Goal: Information Seeking & Learning: Learn about a topic

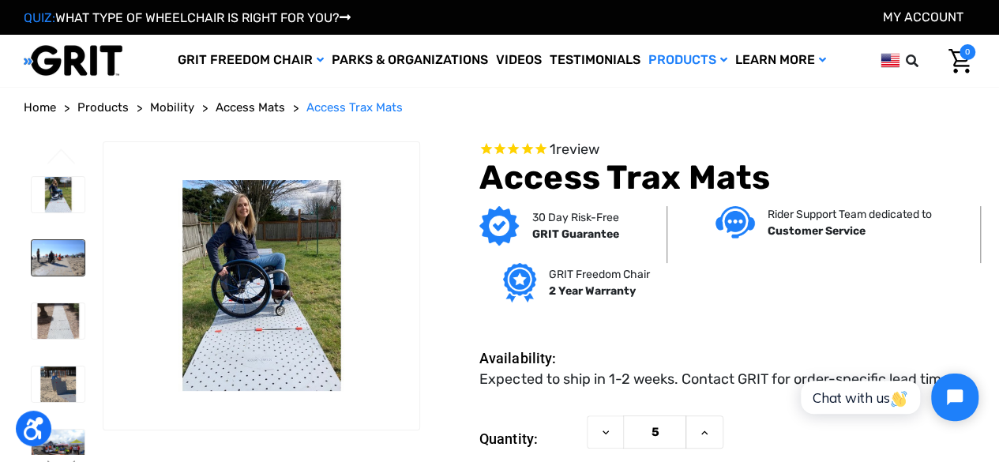
click at [57, 246] on img at bounding box center [58, 258] width 53 height 36
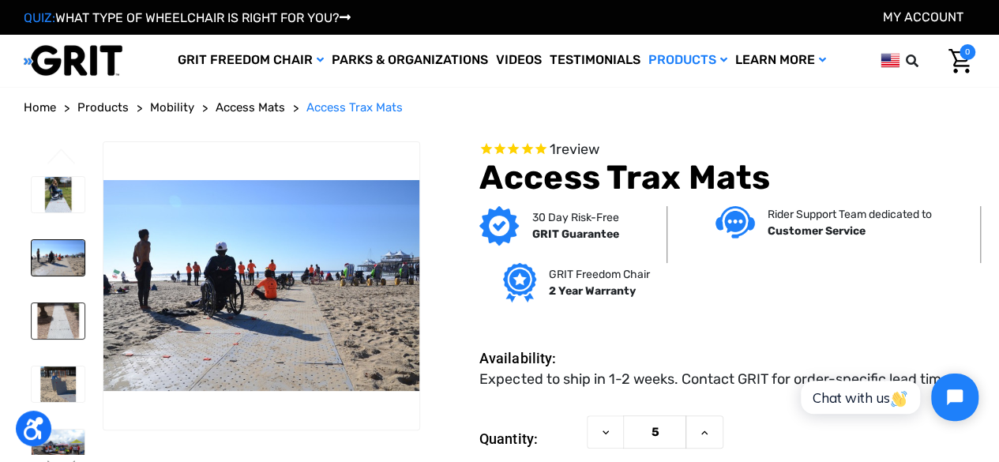
click at [56, 304] on img at bounding box center [58, 321] width 53 height 36
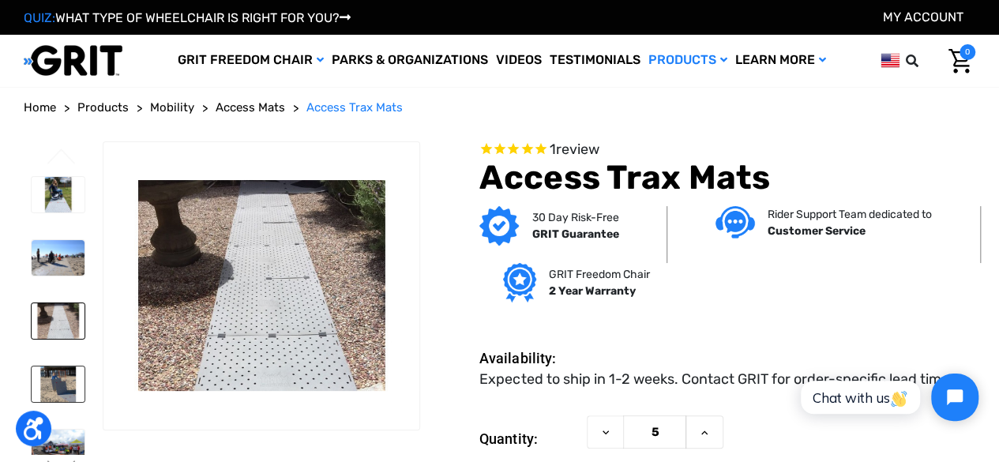
click at [52, 366] on img at bounding box center [58, 384] width 53 height 36
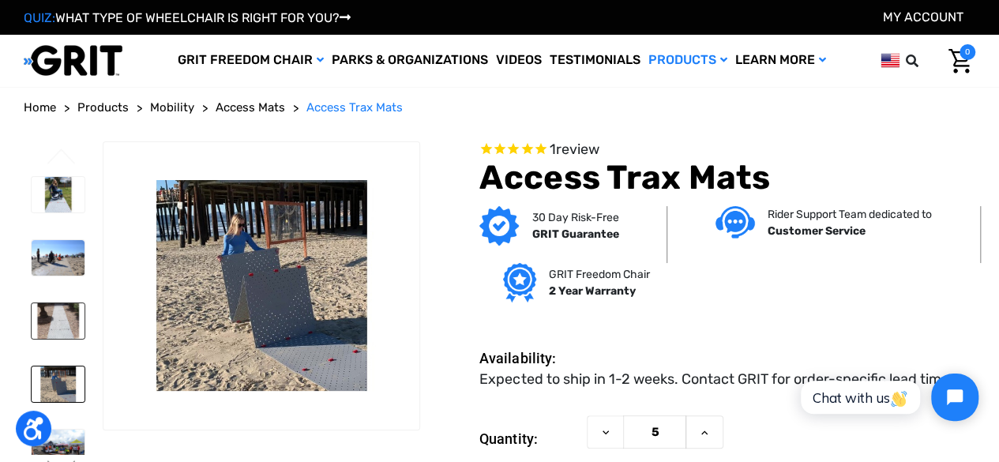
click at [38, 306] on img at bounding box center [58, 321] width 53 height 36
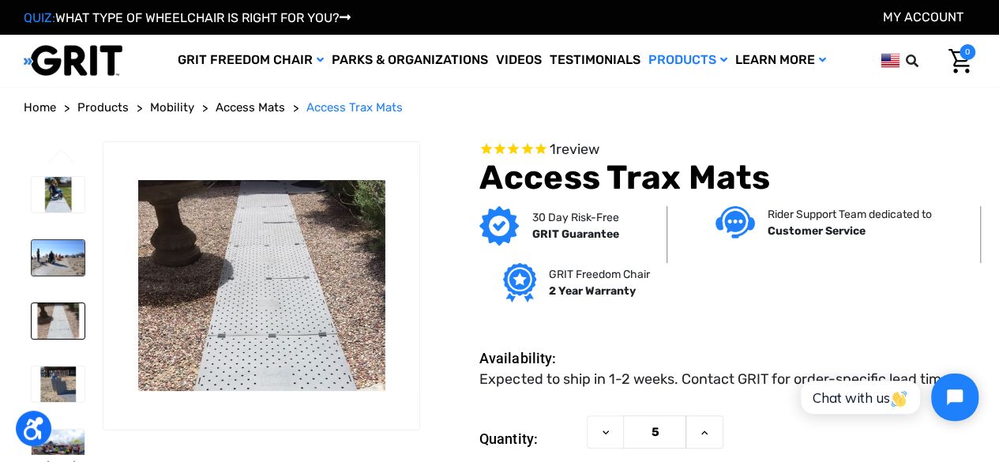
click at [51, 240] on img at bounding box center [58, 258] width 53 height 36
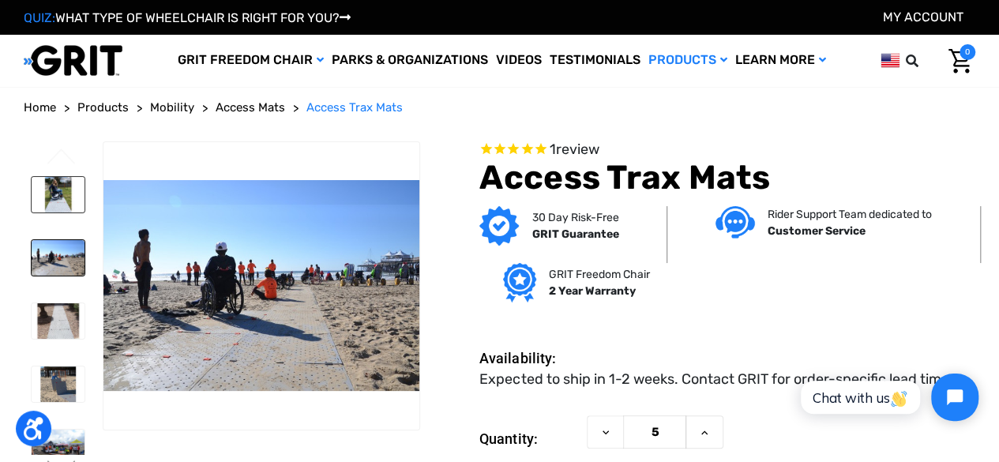
click at [47, 187] on img at bounding box center [58, 195] width 53 height 36
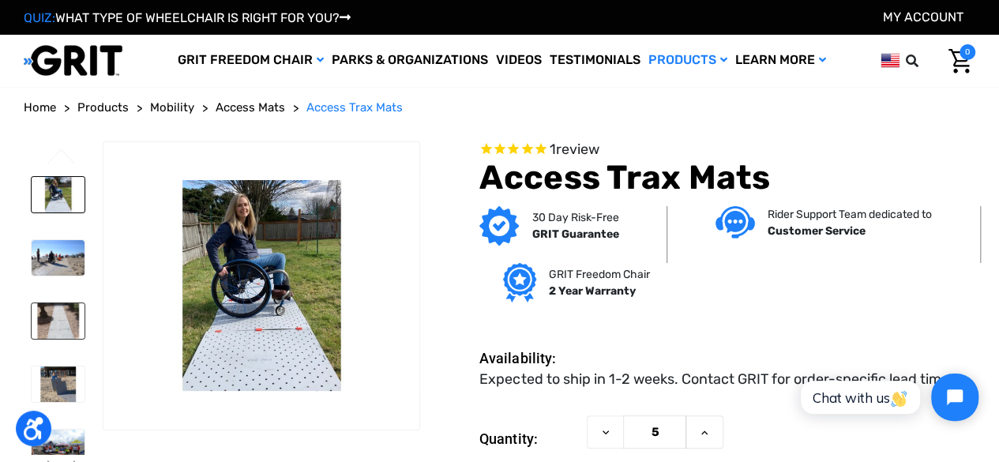
click at [57, 303] on img at bounding box center [58, 321] width 53 height 36
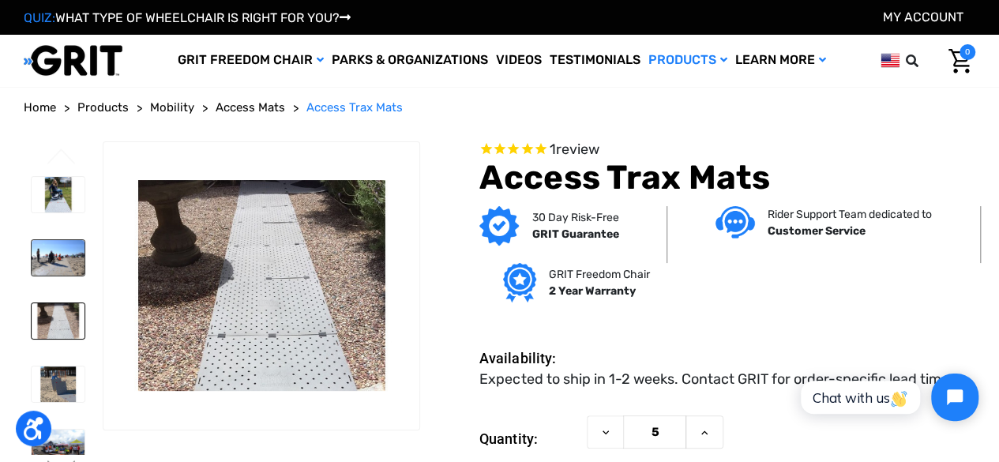
click at [47, 254] on img at bounding box center [58, 258] width 53 height 36
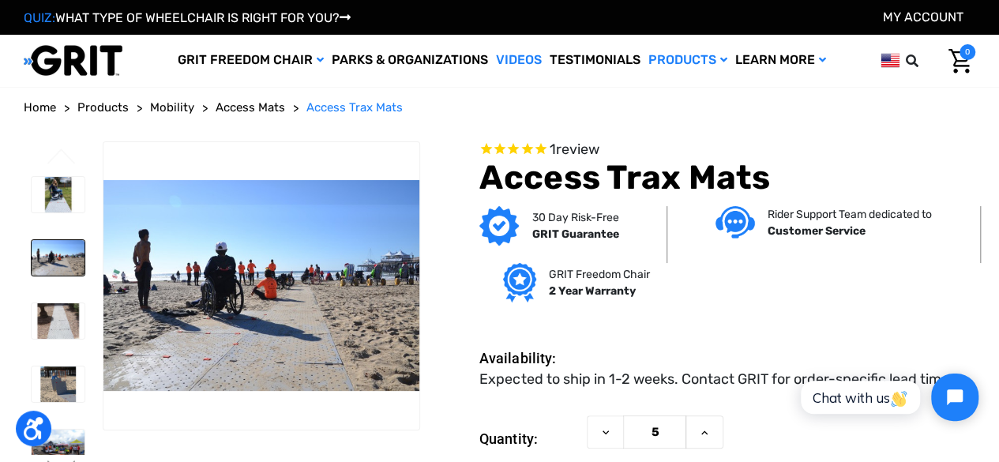
click at [504, 62] on link "Videos" at bounding box center [519, 60] width 54 height 51
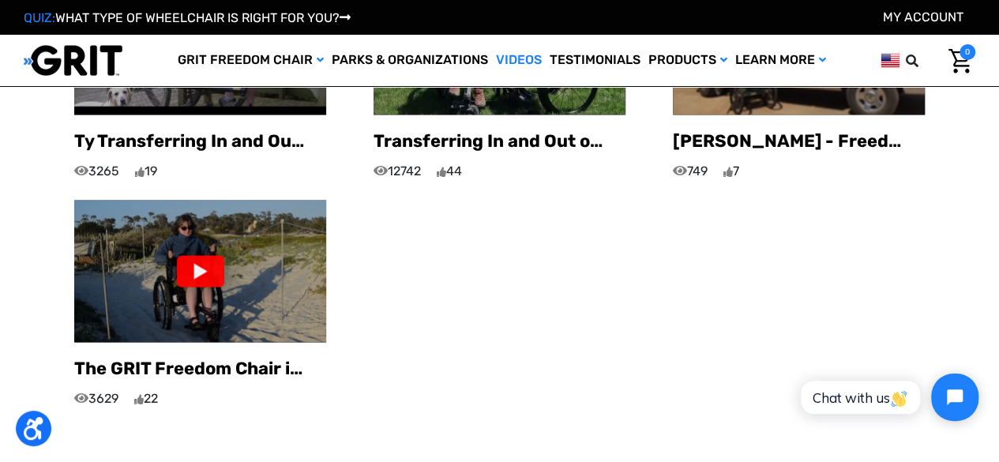
scroll to position [1078, 0]
